Goal: Information Seeking & Learning: Learn about a topic

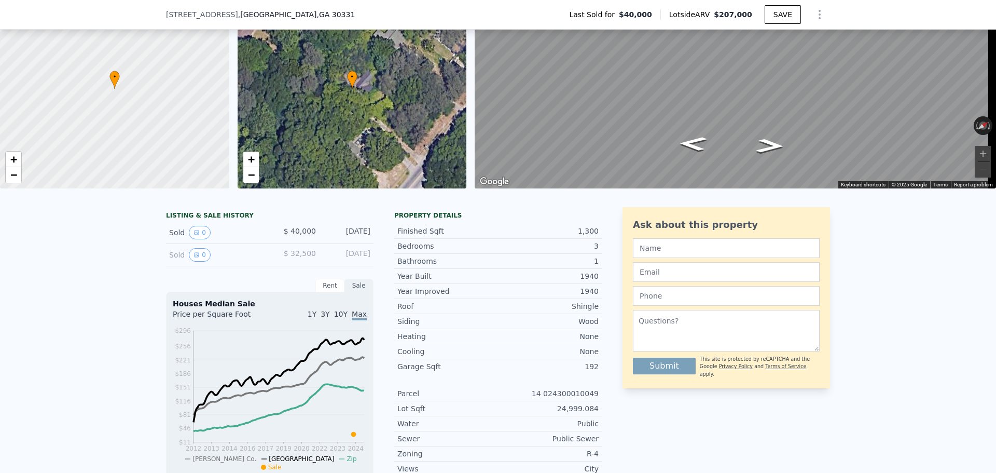
scroll to position [4, 0]
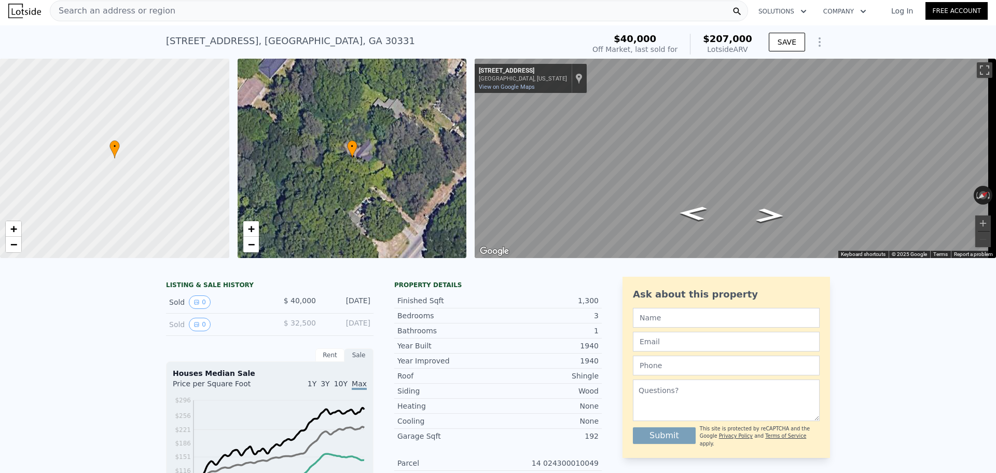
click at [442, 140] on div "• + − • + − ← Move left → Move right ↑ Move up ↓ Move down + Zoom in - Zoom out…" at bounding box center [498, 158] width 996 height 199
click at [18, 249] on link "−" at bounding box center [14, 245] width 16 height 16
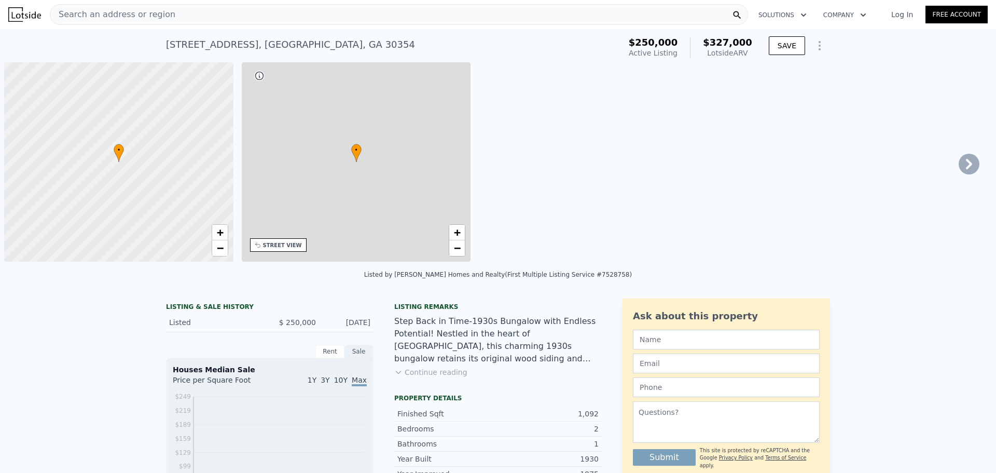
scroll to position [0, 4]
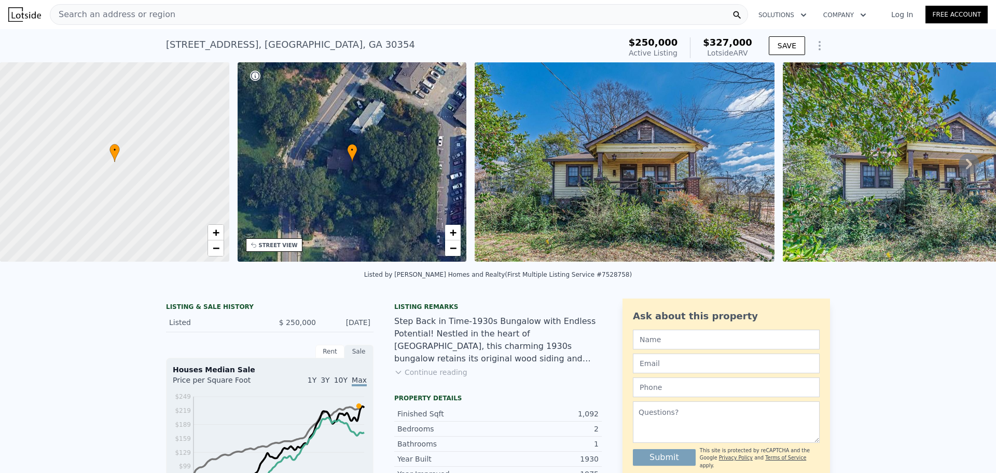
click at [279, 246] on div "STREET VIEW" at bounding box center [278, 245] width 39 height 8
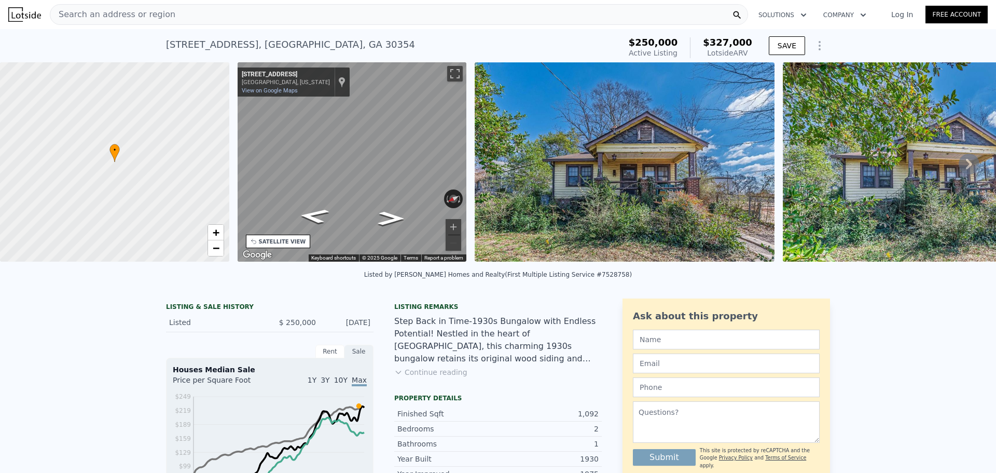
click at [263, 21] on div "Search an address or region" at bounding box center [399, 14] width 698 height 21
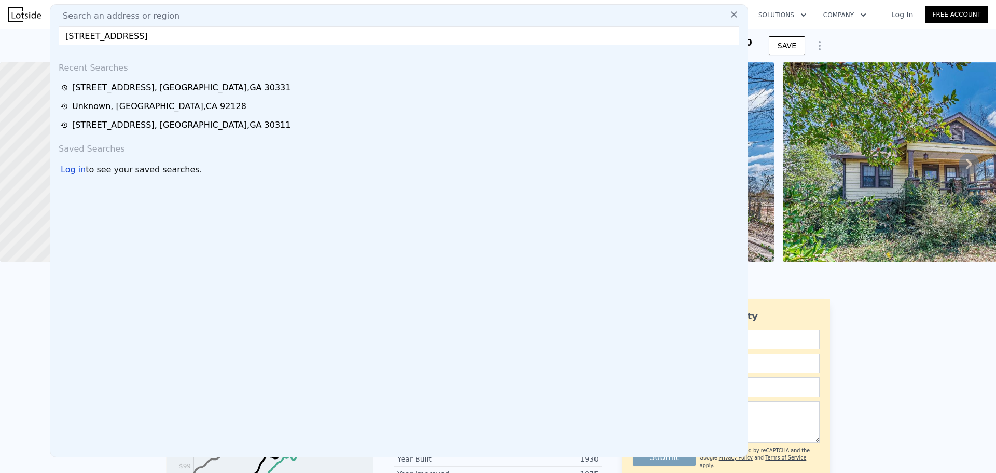
type input "3670 Union Ave, Atlanta, GA 30354"
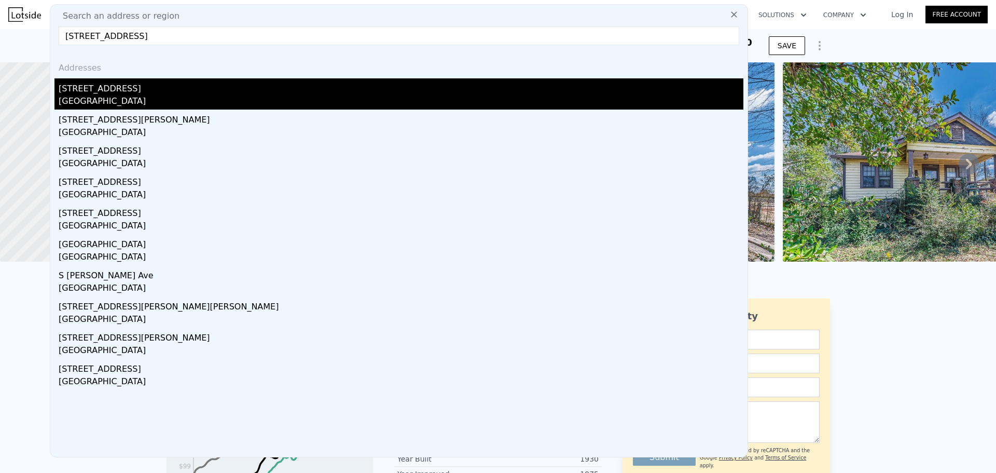
click at [182, 100] on div "Hapeville, GA 30354" at bounding box center [401, 102] width 685 height 15
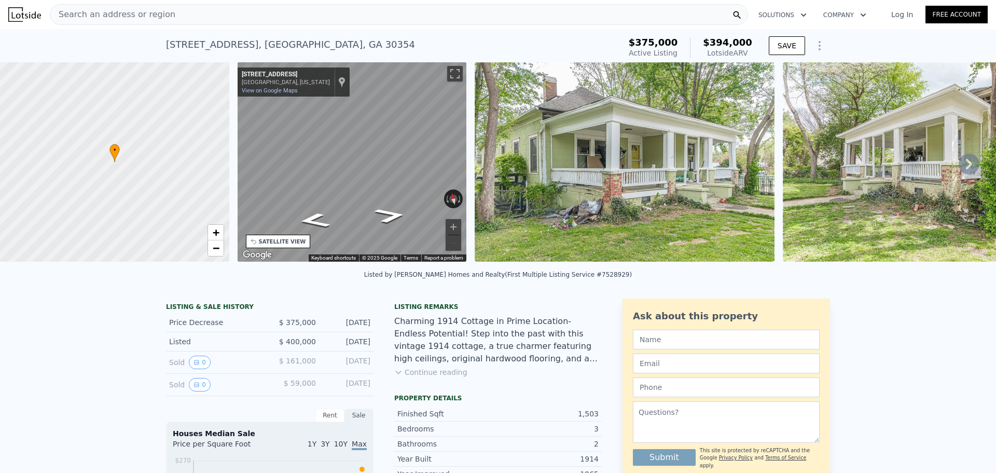
click at [330, 9] on div "Search an address or region" at bounding box center [399, 14] width 698 height 21
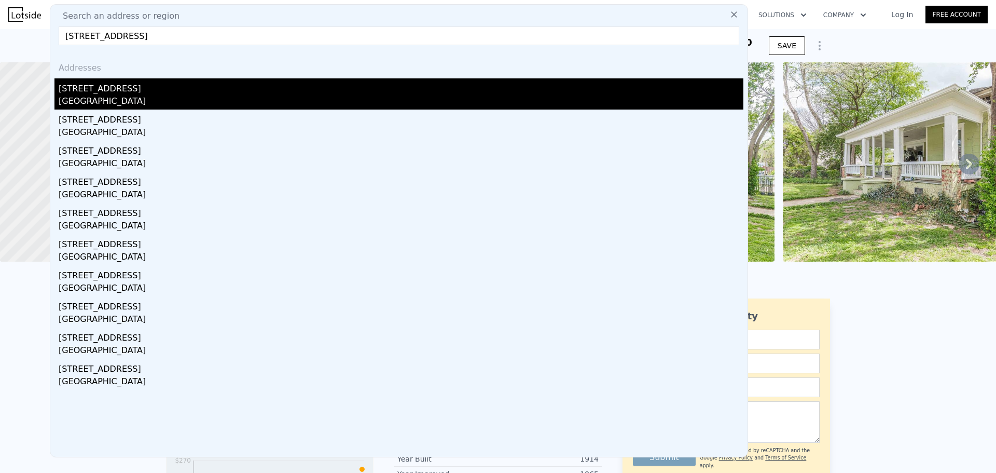
type input "120 S Ojai St, Santa Paula, CA 93060"
click at [226, 90] on div "120 N Ojai Street" at bounding box center [401, 86] width 685 height 17
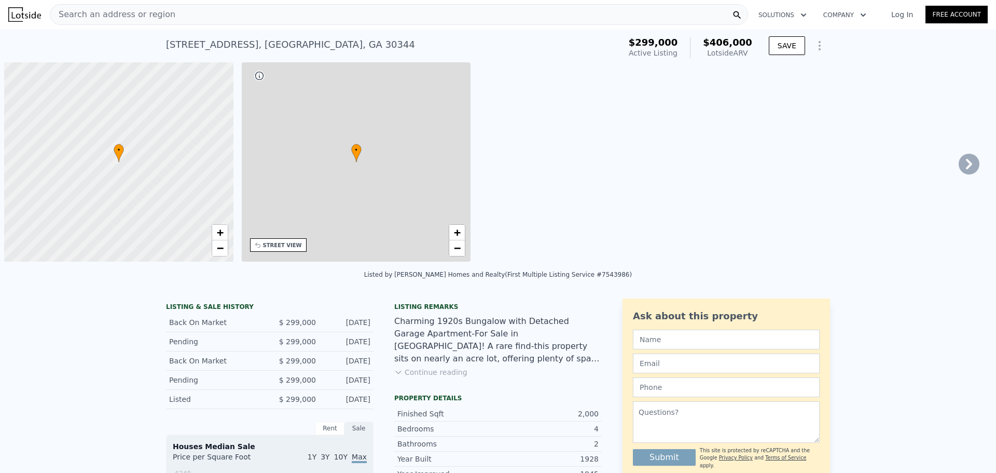
scroll to position [0, 4]
